Goal: Communication & Community: Answer question/provide support

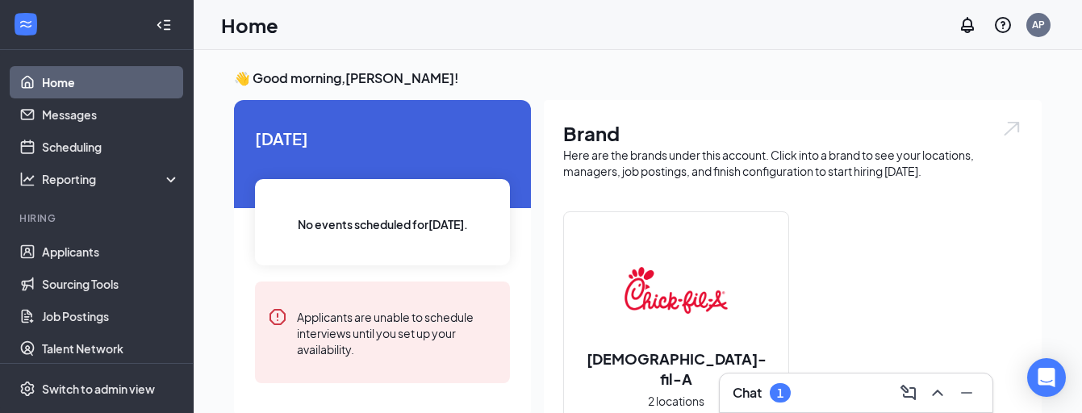
click at [794, 395] on div "Chat 1" at bounding box center [856, 393] width 247 height 26
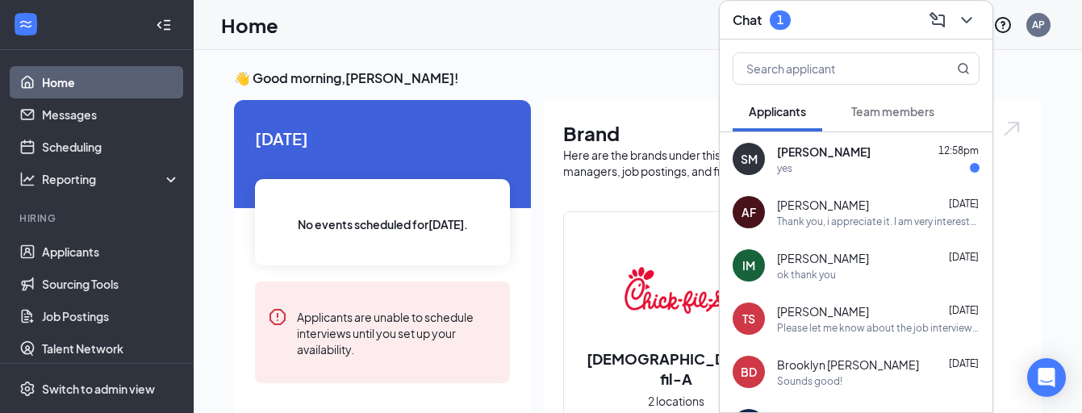
click at [832, 186] on div "AF [PERSON_NAME] [DATE] Thank you, i appreciate it. I am very interested. Sorry…" at bounding box center [856, 212] width 273 height 53
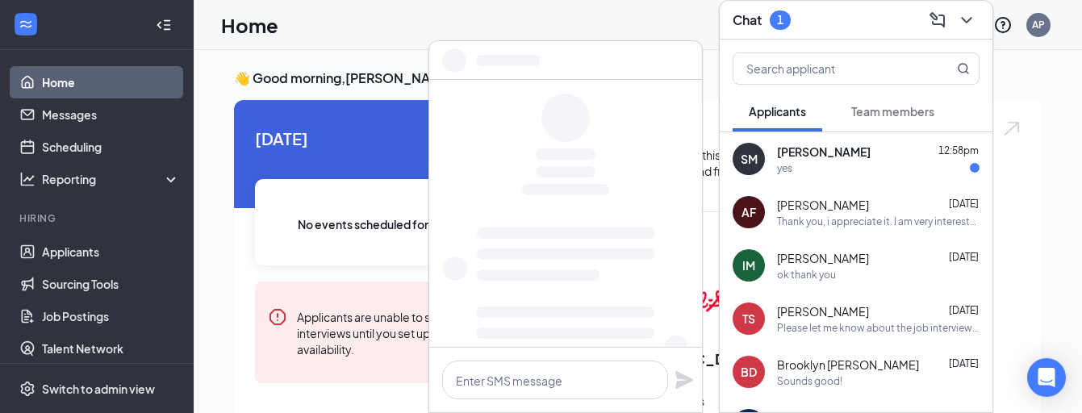
click at [829, 168] on div "yes" at bounding box center [878, 168] width 203 height 14
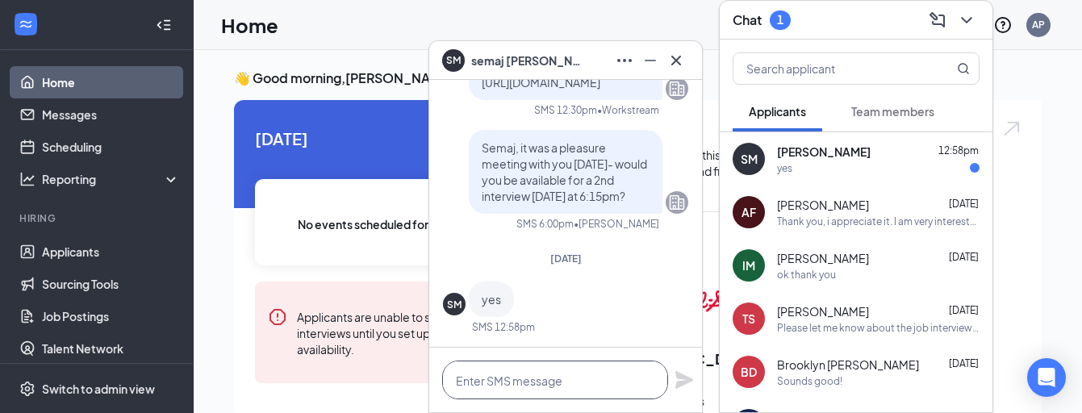
click at [567, 384] on textarea at bounding box center [555, 380] width 226 height 39
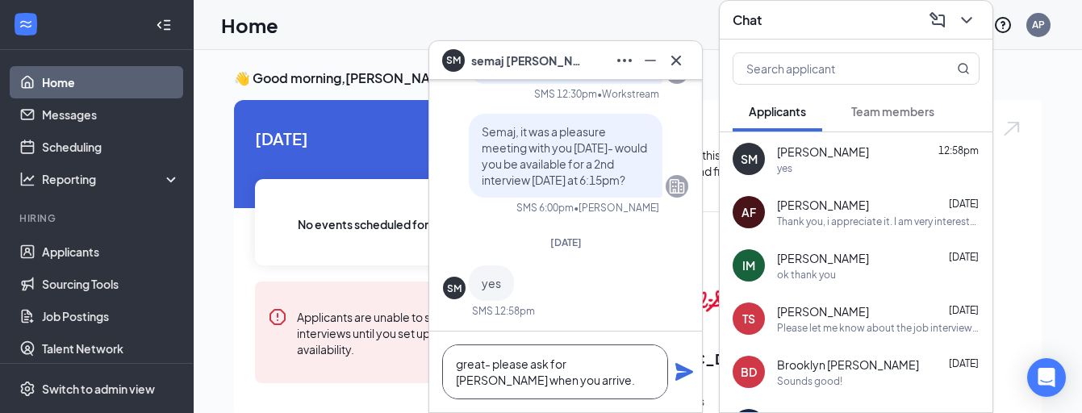
type textarea "great- please ask for [PERSON_NAME] when you arrive."
click at [690, 373] on icon "Plane" at bounding box center [685, 372] width 18 height 18
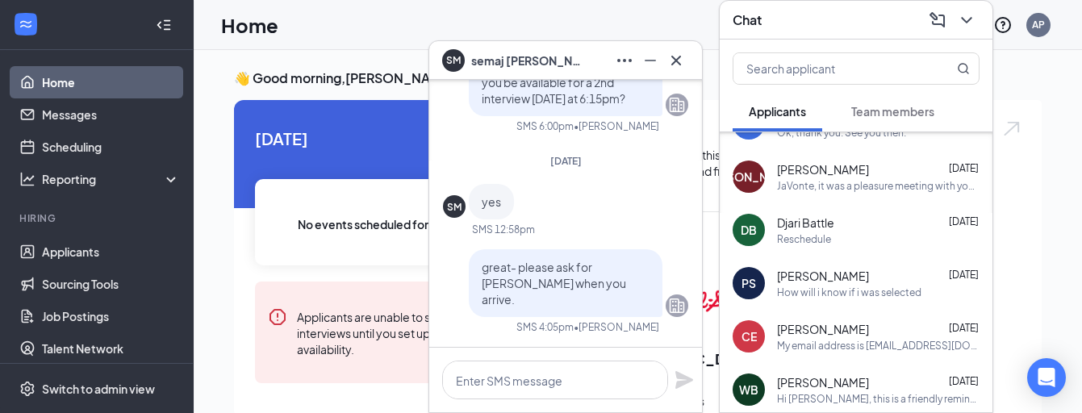
scroll to position [513, 0]
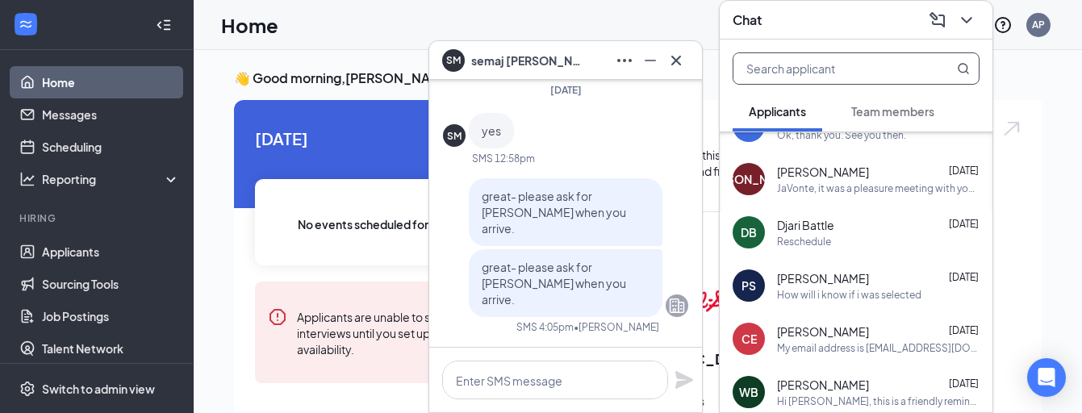
click at [800, 71] on input "text" at bounding box center [829, 68] width 191 height 31
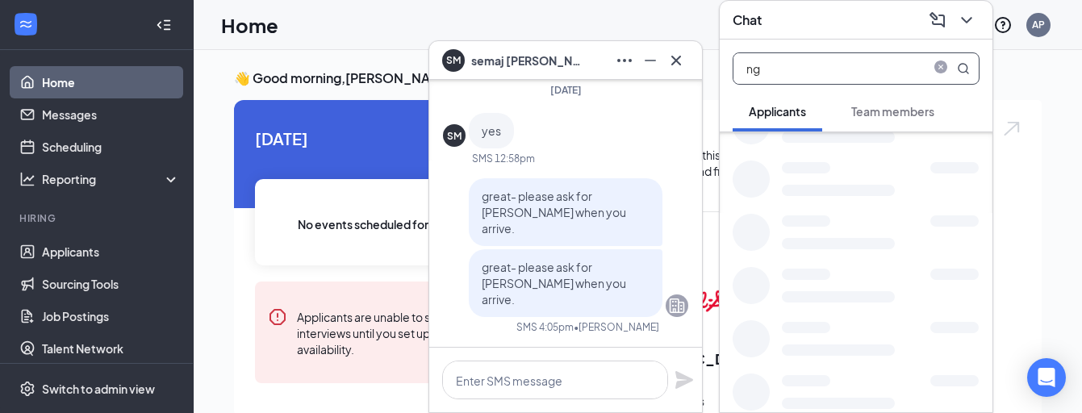
type input "n"
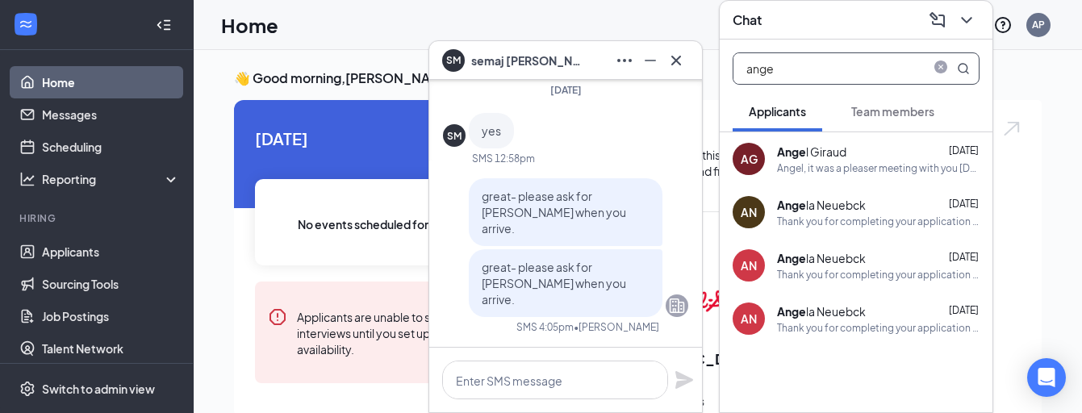
scroll to position [0, 0]
type input "ange"
click at [793, 165] on div "Angel, it was a pleaser meeting with you [DATE]- would you be available for a 2…" at bounding box center [878, 168] width 203 height 14
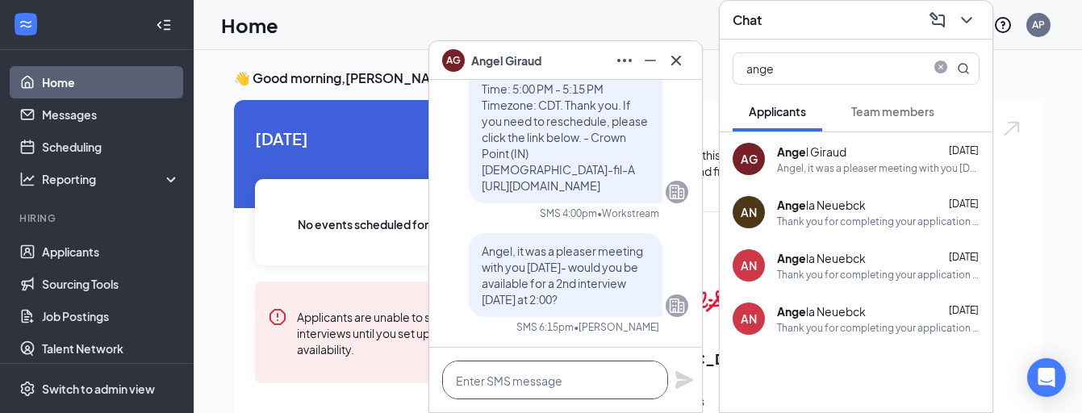
click at [592, 384] on textarea at bounding box center [555, 380] width 226 height 39
type textarea "Angel, does [DATE] work for you?"
click at [688, 379] on icon "Plane" at bounding box center [685, 380] width 18 height 18
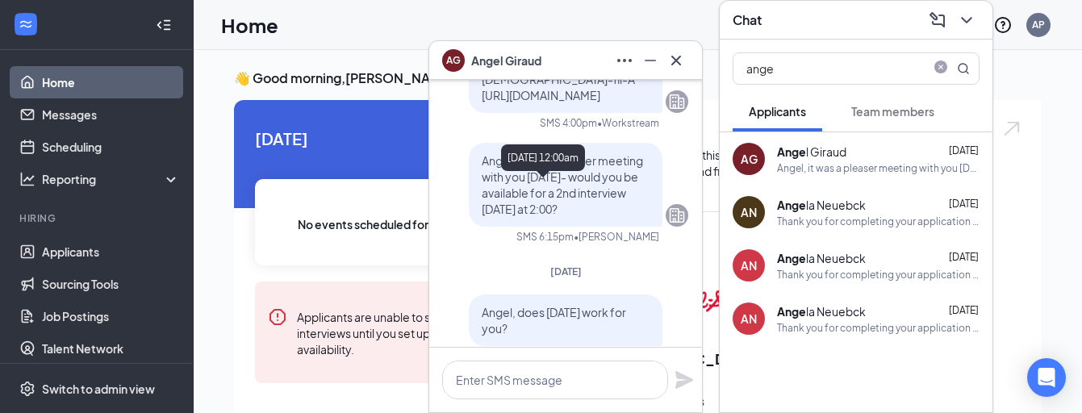
scroll to position [-94, 0]
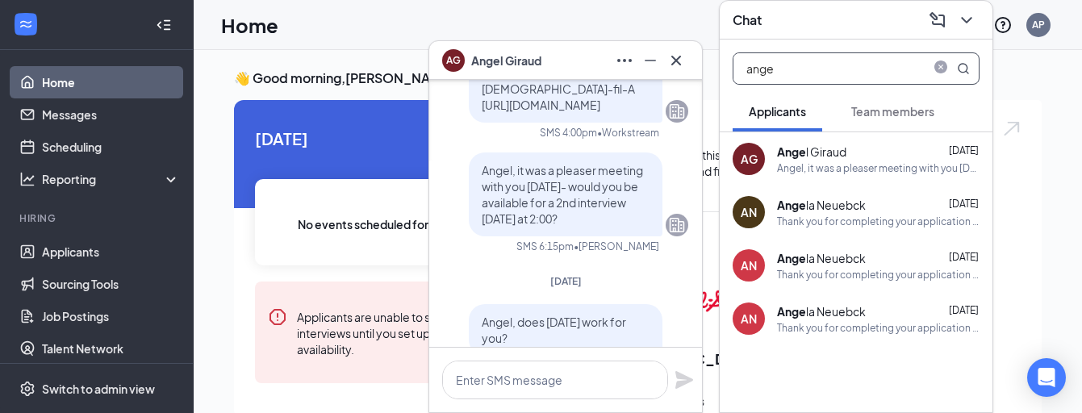
drag, startPoint x: 785, startPoint y: 68, endPoint x: 684, endPoint y: 84, distance: 102.2
type input "a"
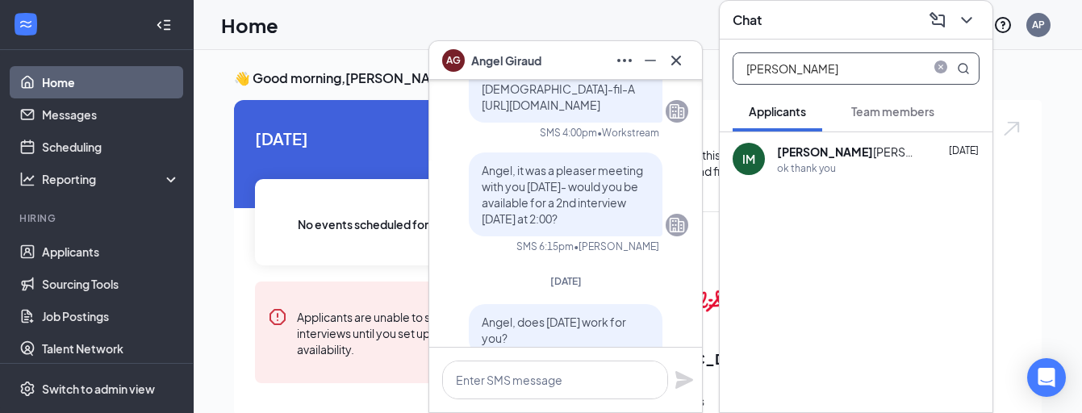
type input "[PERSON_NAME]"
drag, startPoint x: 681, startPoint y: 84, endPoint x: 793, endPoint y: 158, distance: 133.9
click at [793, 158] on b "[PERSON_NAME]" at bounding box center [825, 151] width 96 height 15
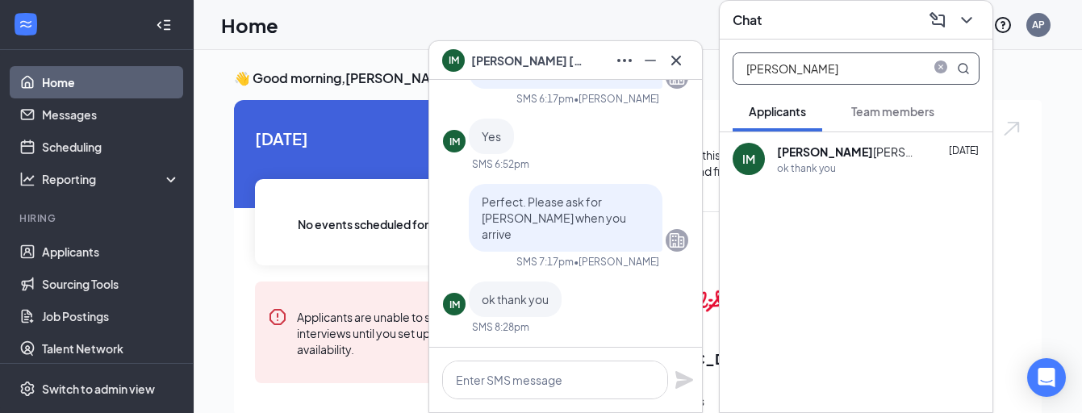
drag, startPoint x: 801, startPoint y: 65, endPoint x: 721, endPoint y: 62, distance: 80.8
click at [722, 63] on div "[PERSON_NAME]" at bounding box center [856, 66] width 273 height 52
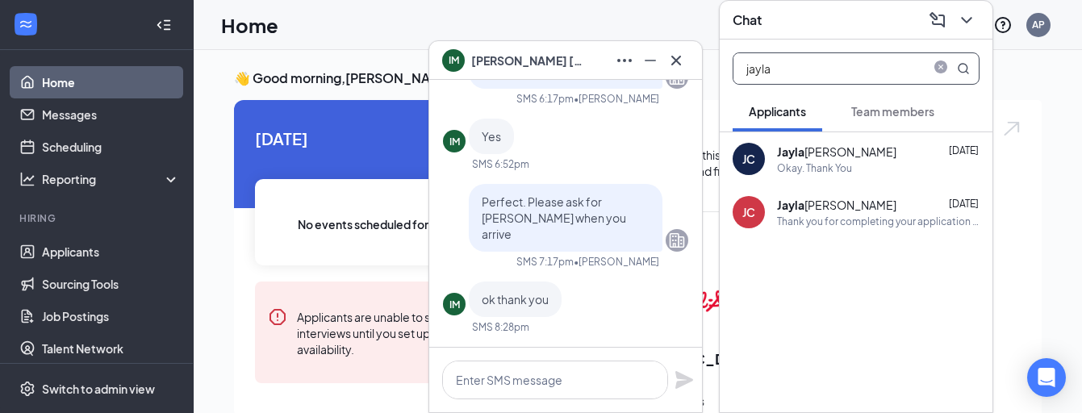
type input "jayla"
click at [839, 153] on div "[PERSON_NAME]" at bounding box center [836, 152] width 119 height 16
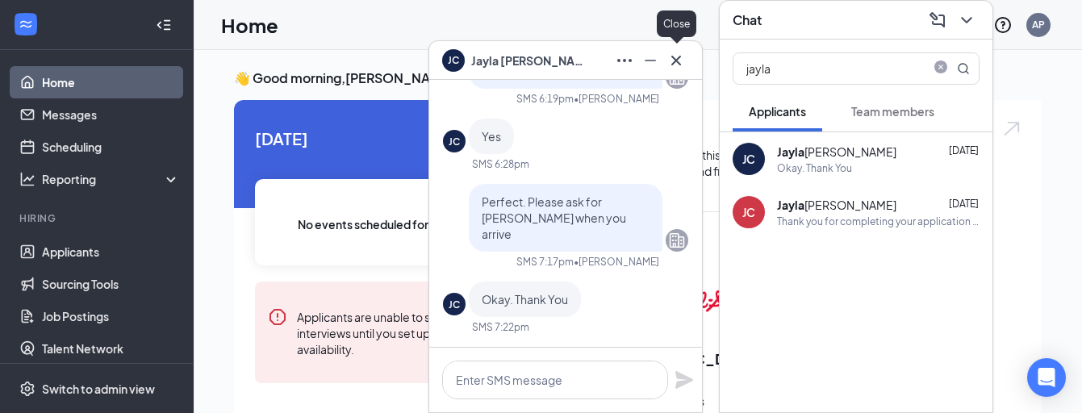
click at [684, 52] on icon "Cross" at bounding box center [676, 60] width 19 height 19
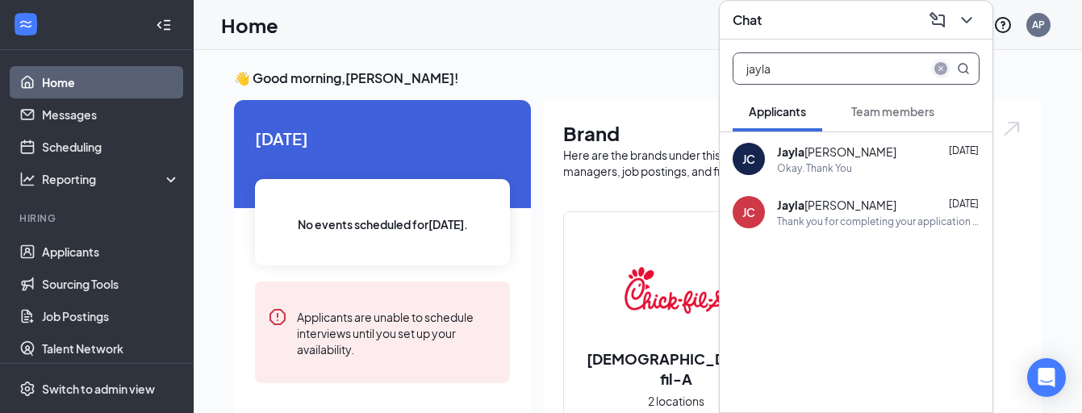
click at [943, 69] on icon "close-circle" at bounding box center [941, 68] width 13 height 13
